Goal: Task Accomplishment & Management: Complete application form

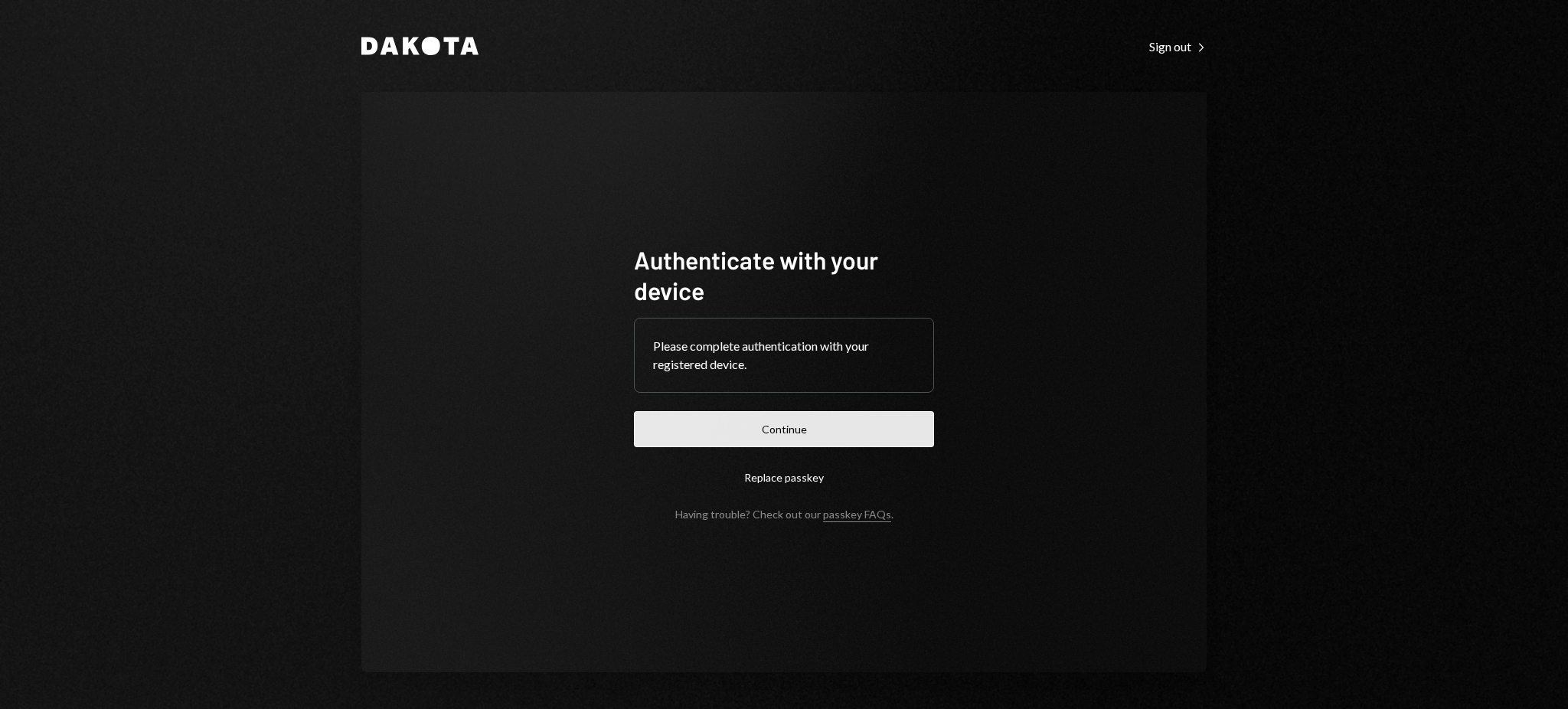
click at [854, 430] on button "Continue" at bounding box center [784, 428] width 300 height 36
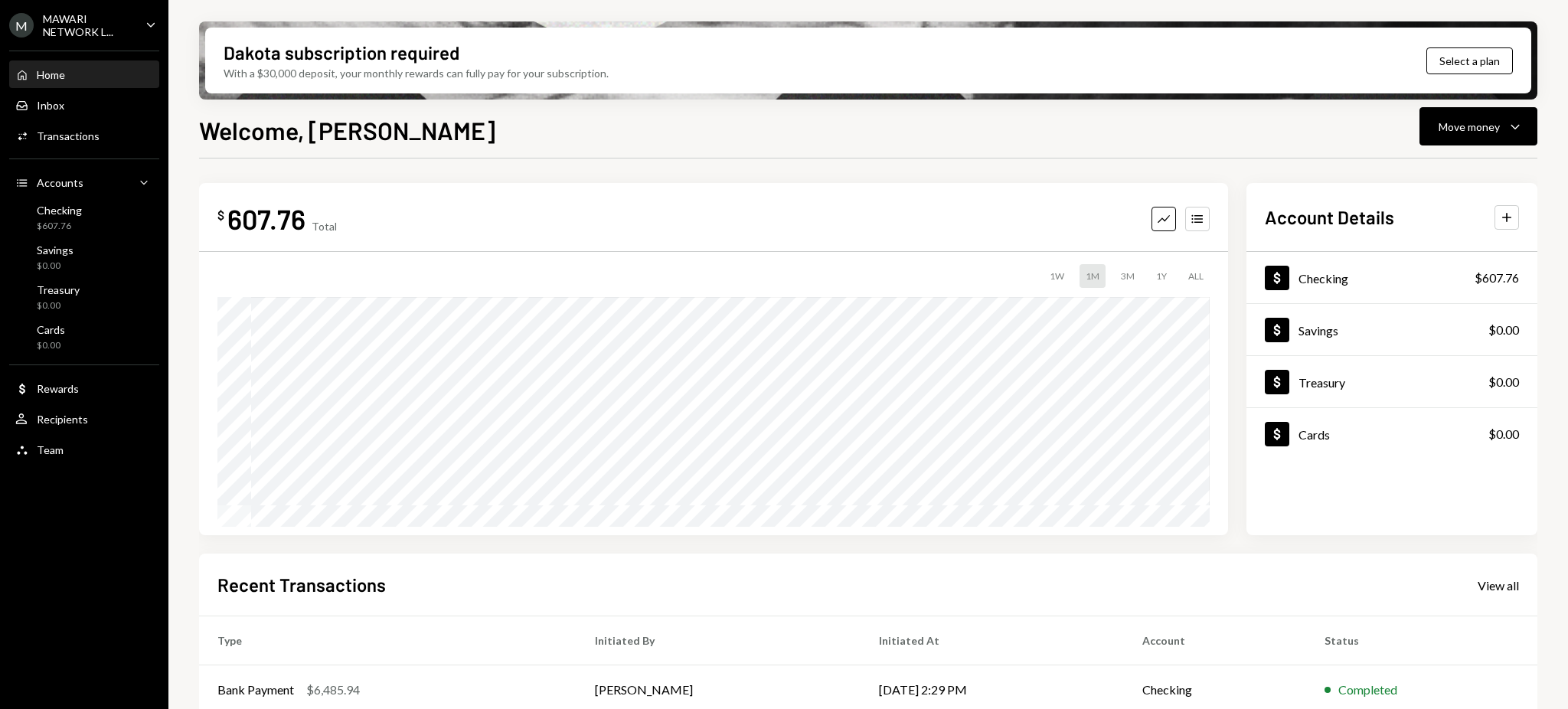
click at [157, 22] on icon "Caret Down" at bounding box center [151, 23] width 17 height 17
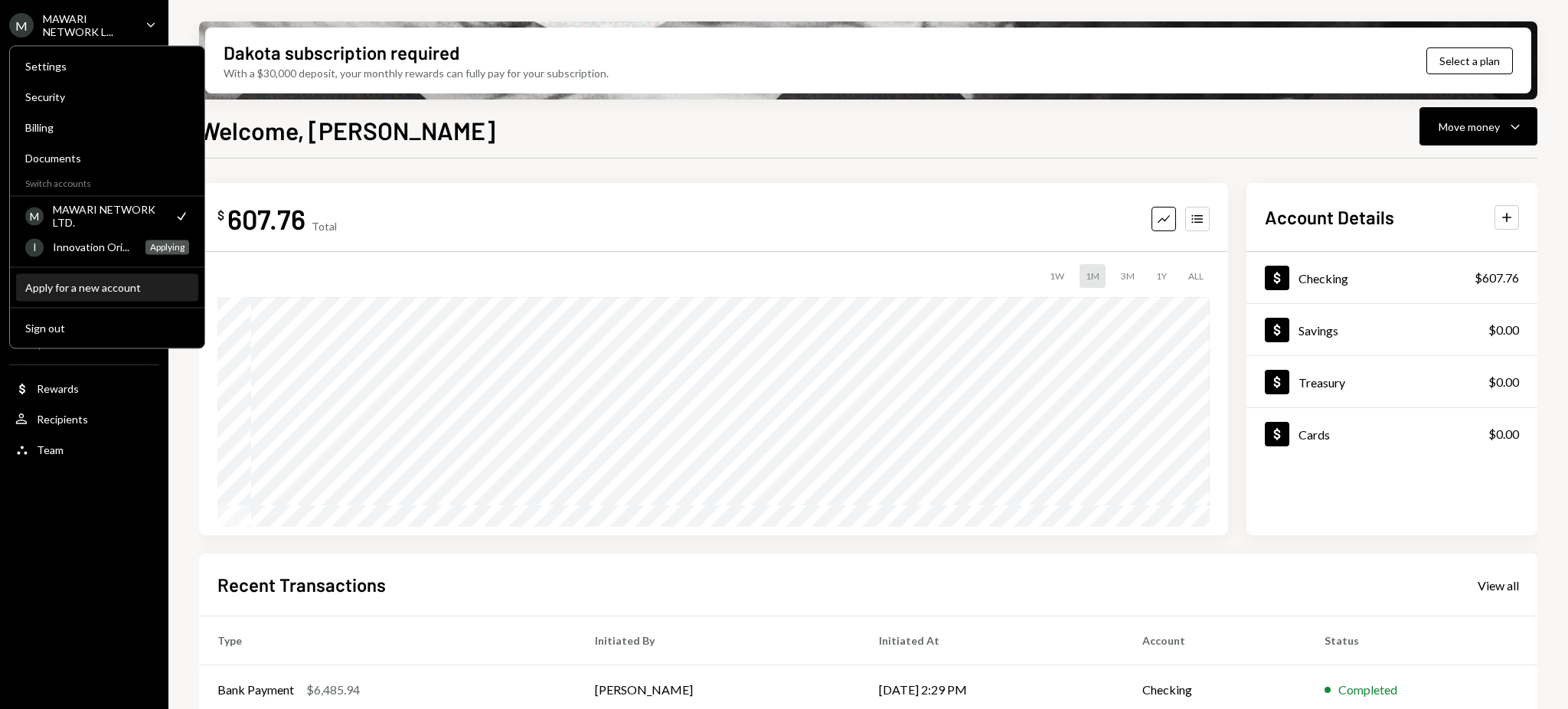
click at [77, 287] on div "Apply for a new account" at bounding box center [107, 287] width 163 height 13
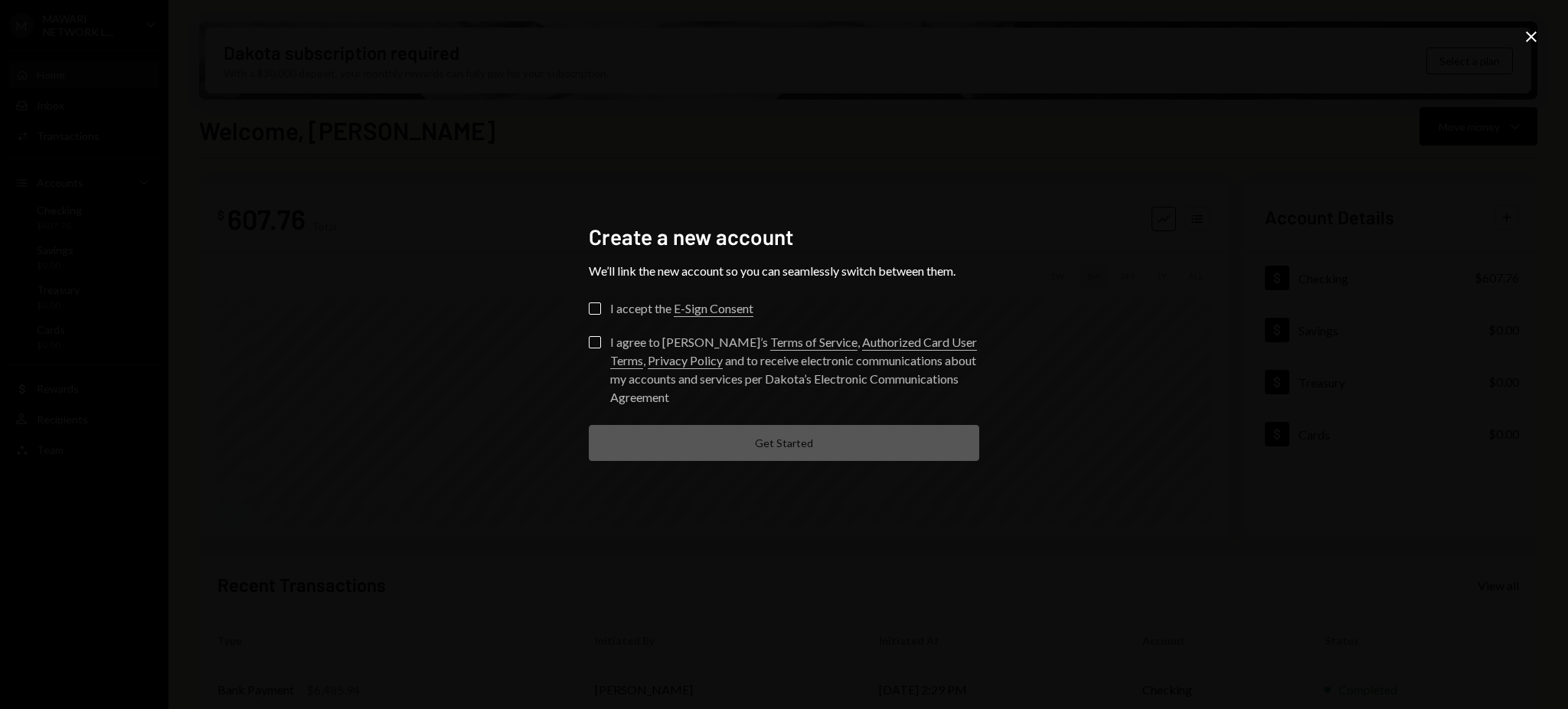
click at [593, 306] on button "I accept the E-Sign Consent" at bounding box center [595, 308] width 13 height 13
click at [594, 338] on button "I agree to [PERSON_NAME]’s Terms of Service , Authorized Card User Terms , Priv…" at bounding box center [595, 342] width 13 height 13
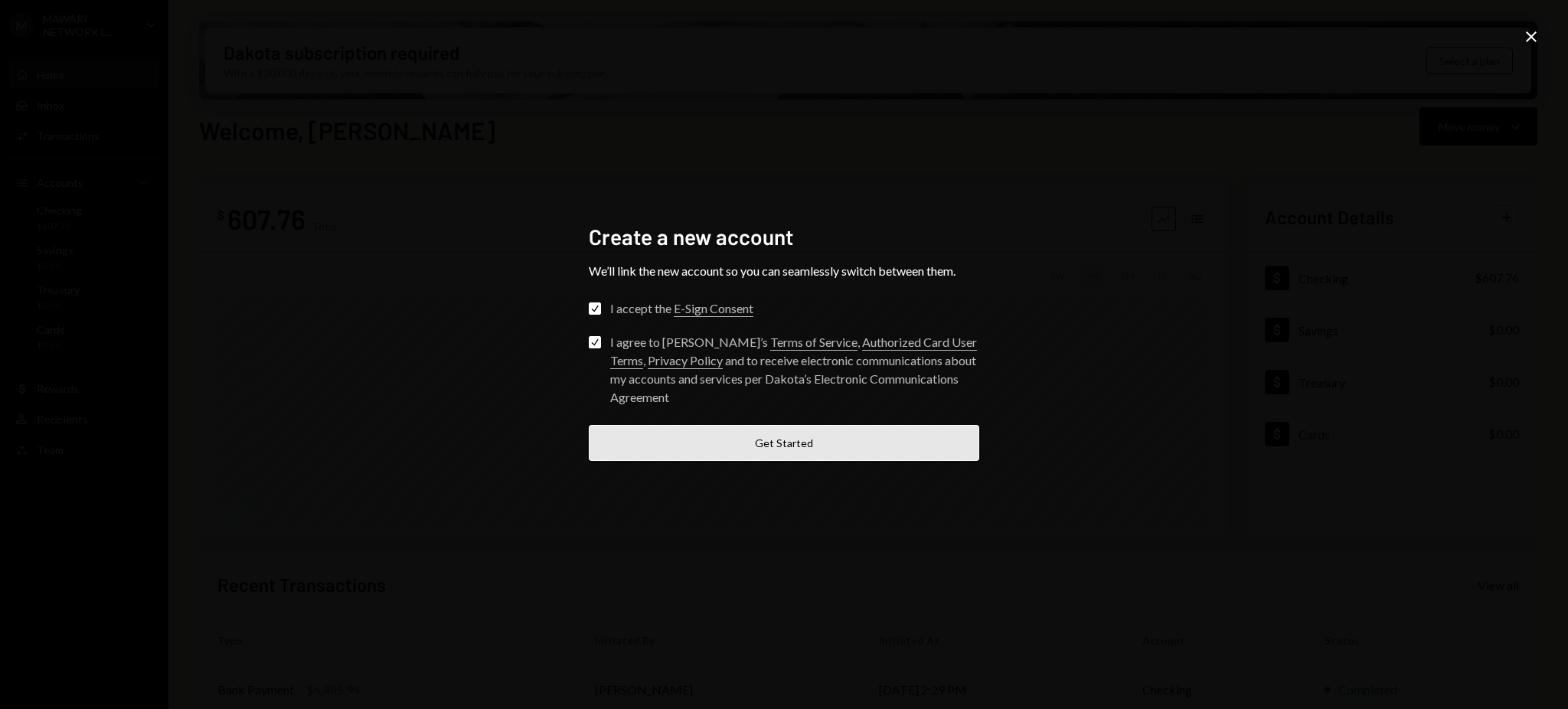
click at [800, 438] on button "Get Started" at bounding box center [784, 442] width 390 height 36
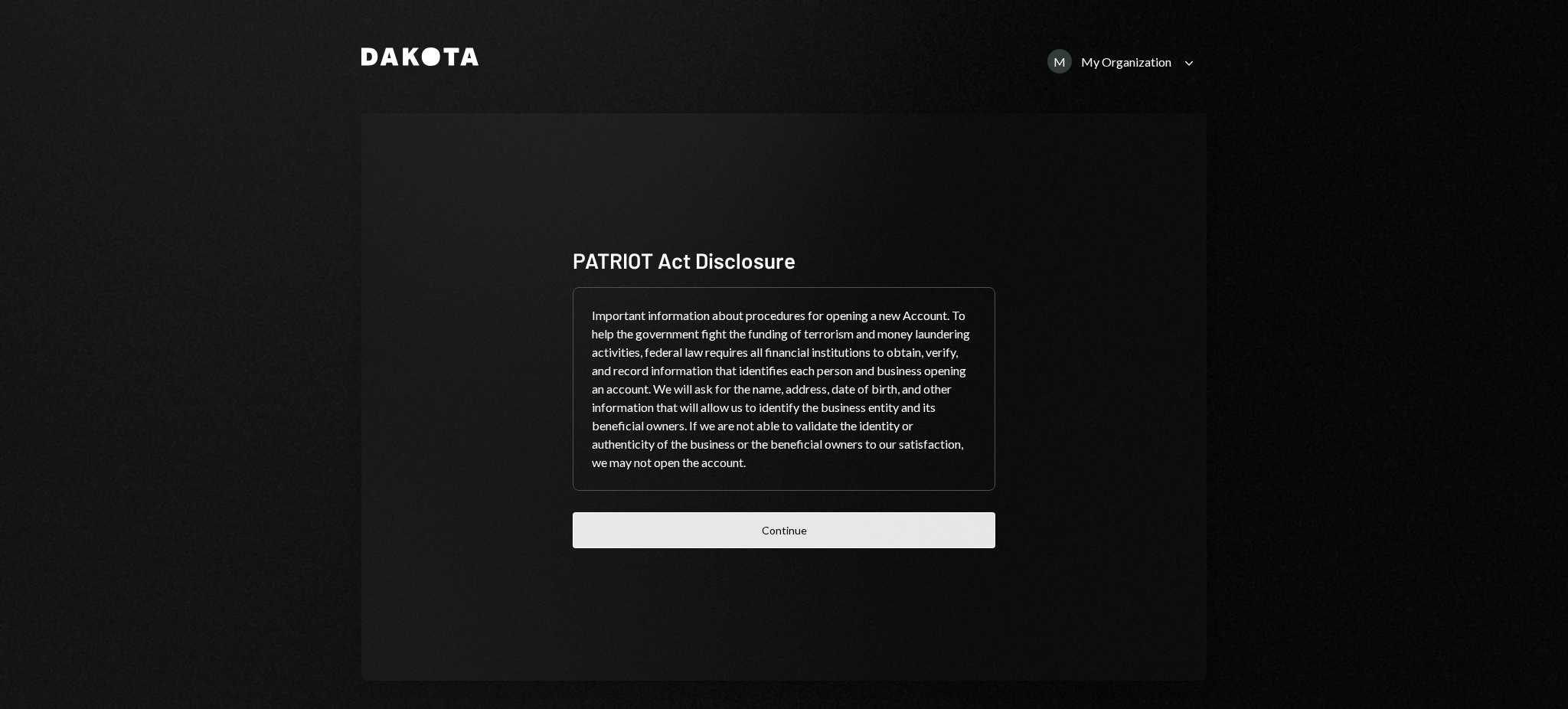
click at [807, 536] on button "Continue" at bounding box center [784, 530] width 423 height 36
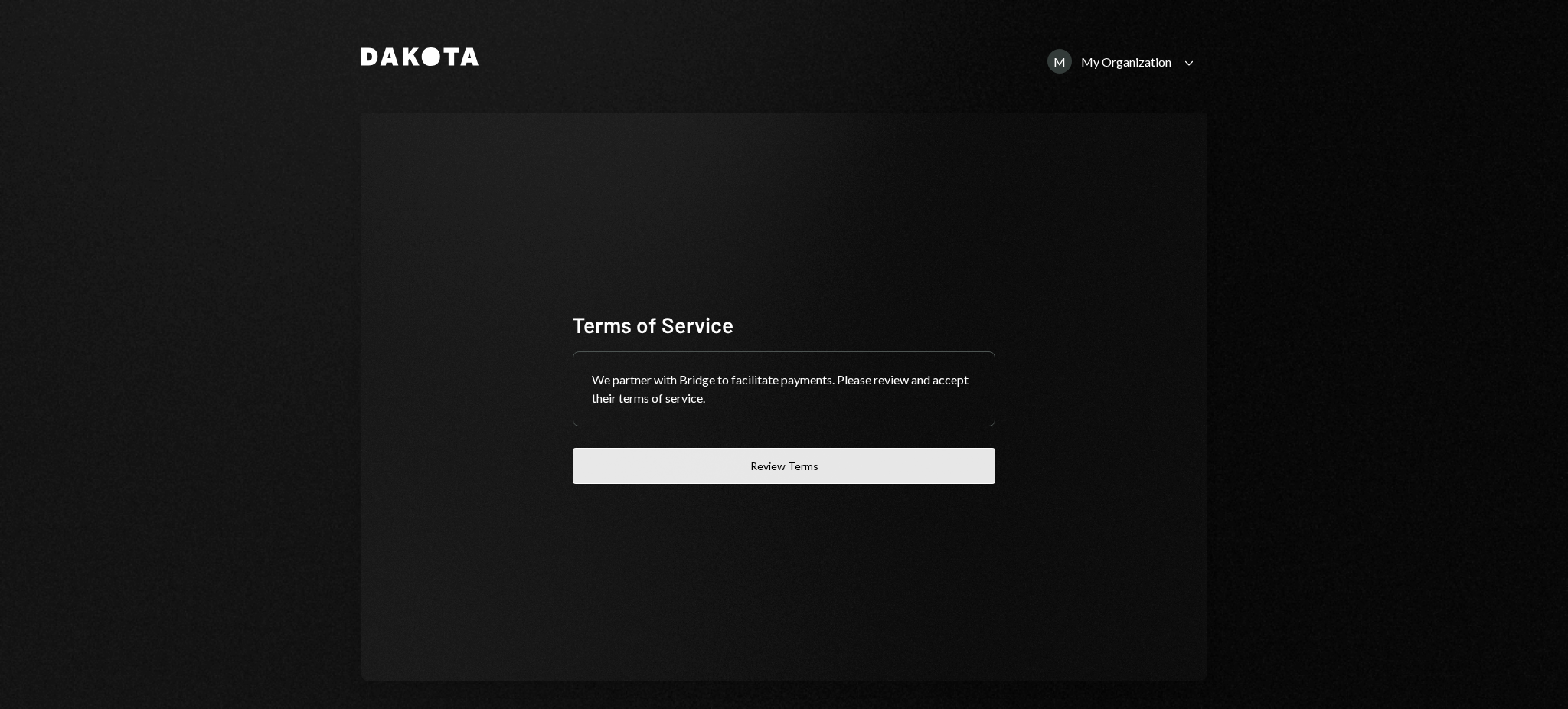
click at [952, 460] on button "Review Terms" at bounding box center [784, 465] width 423 height 36
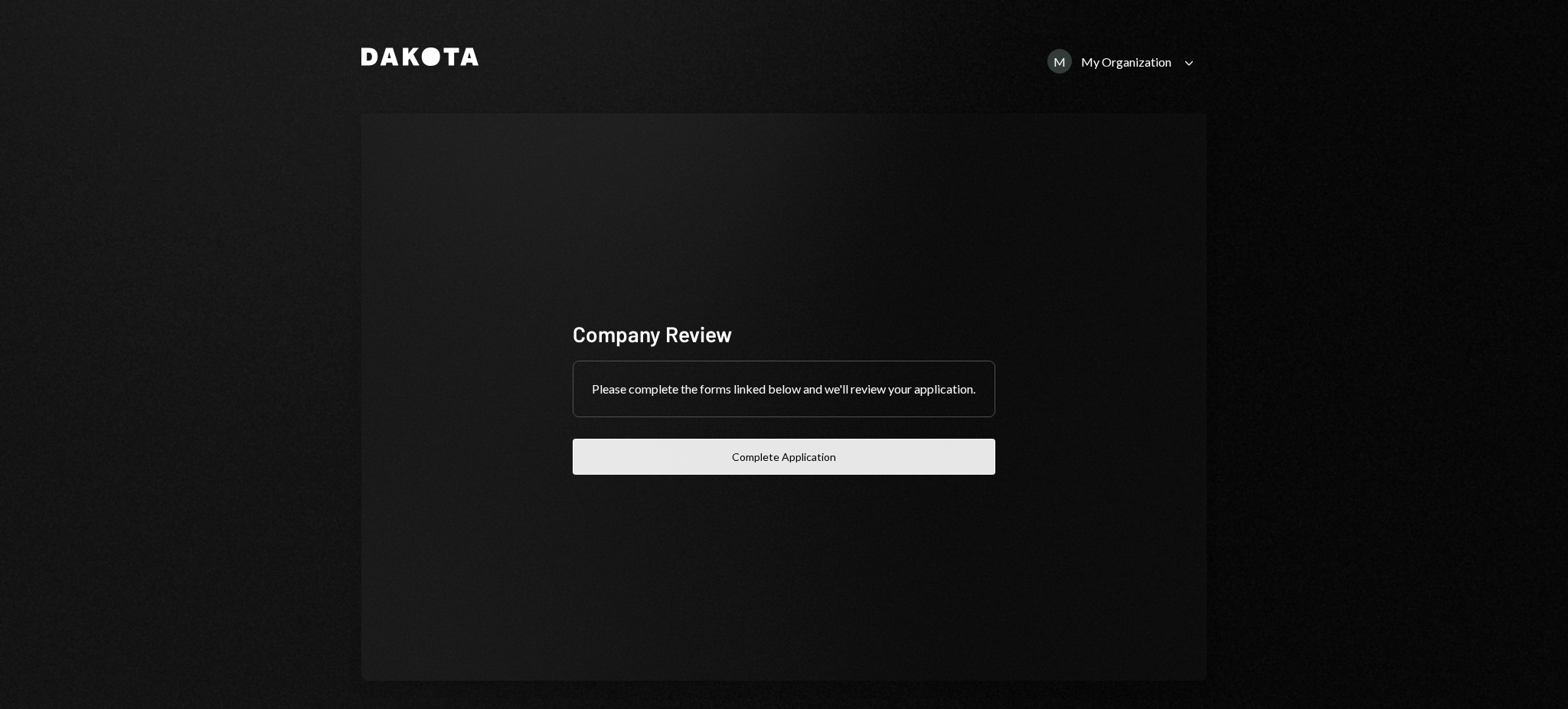
click at [811, 466] on button "Complete Application" at bounding box center [784, 456] width 423 height 36
